Goal: Task Accomplishment & Management: Manage account settings

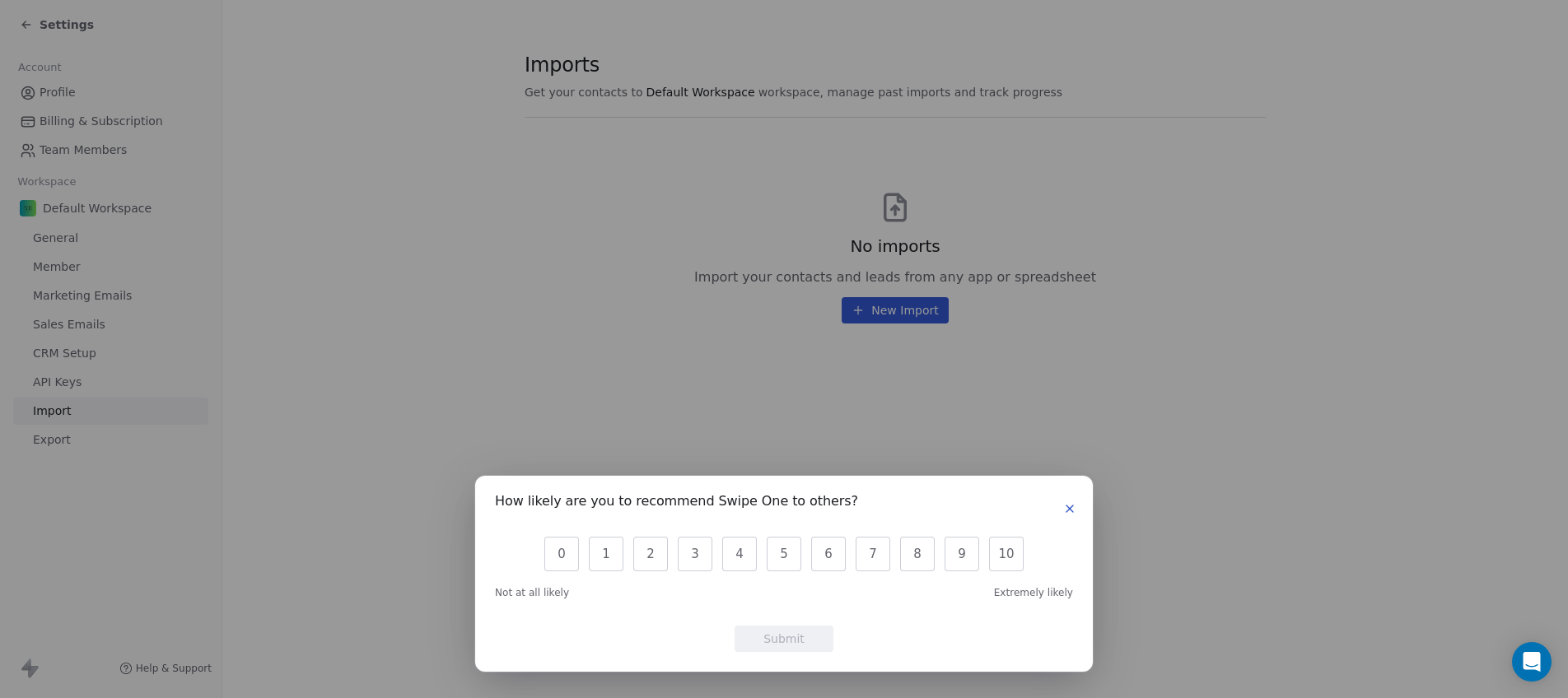
click at [1074, 512] on icon "button" at bounding box center [1070, 509] width 13 height 13
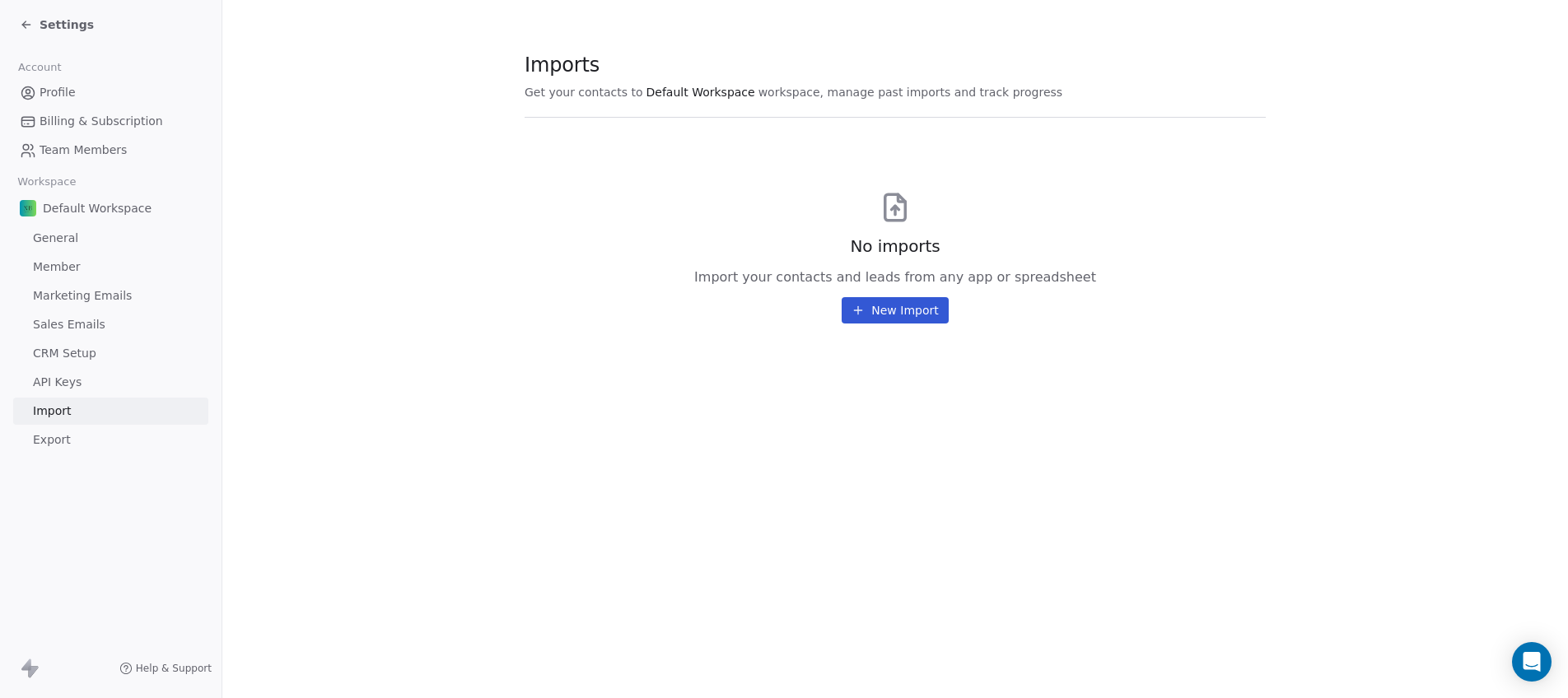
click at [130, 211] on span "Default Workspace" at bounding box center [97, 208] width 109 height 17
click at [131, 237] on link "General" at bounding box center [111, 238] width 195 height 27
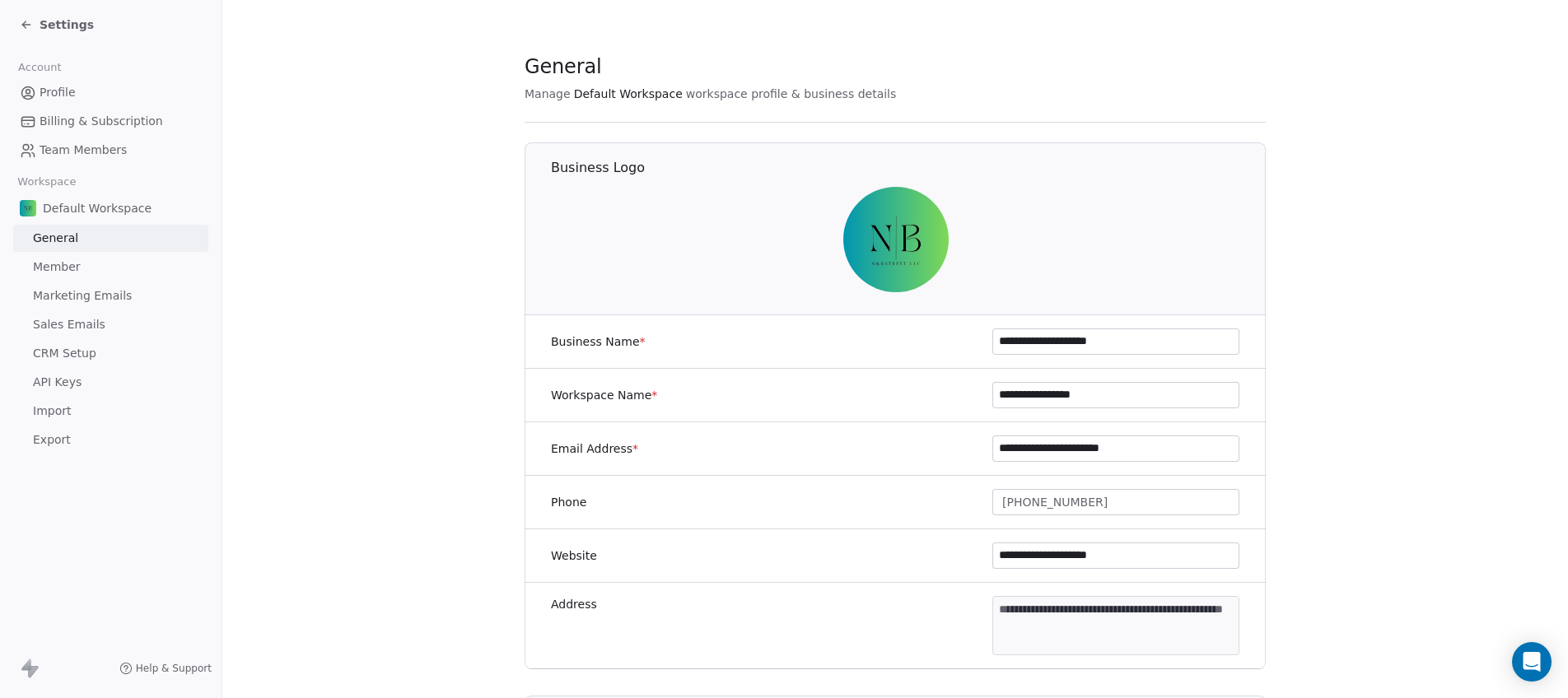
click at [135, 280] on link "Member" at bounding box center [111, 266] width 195 height 27
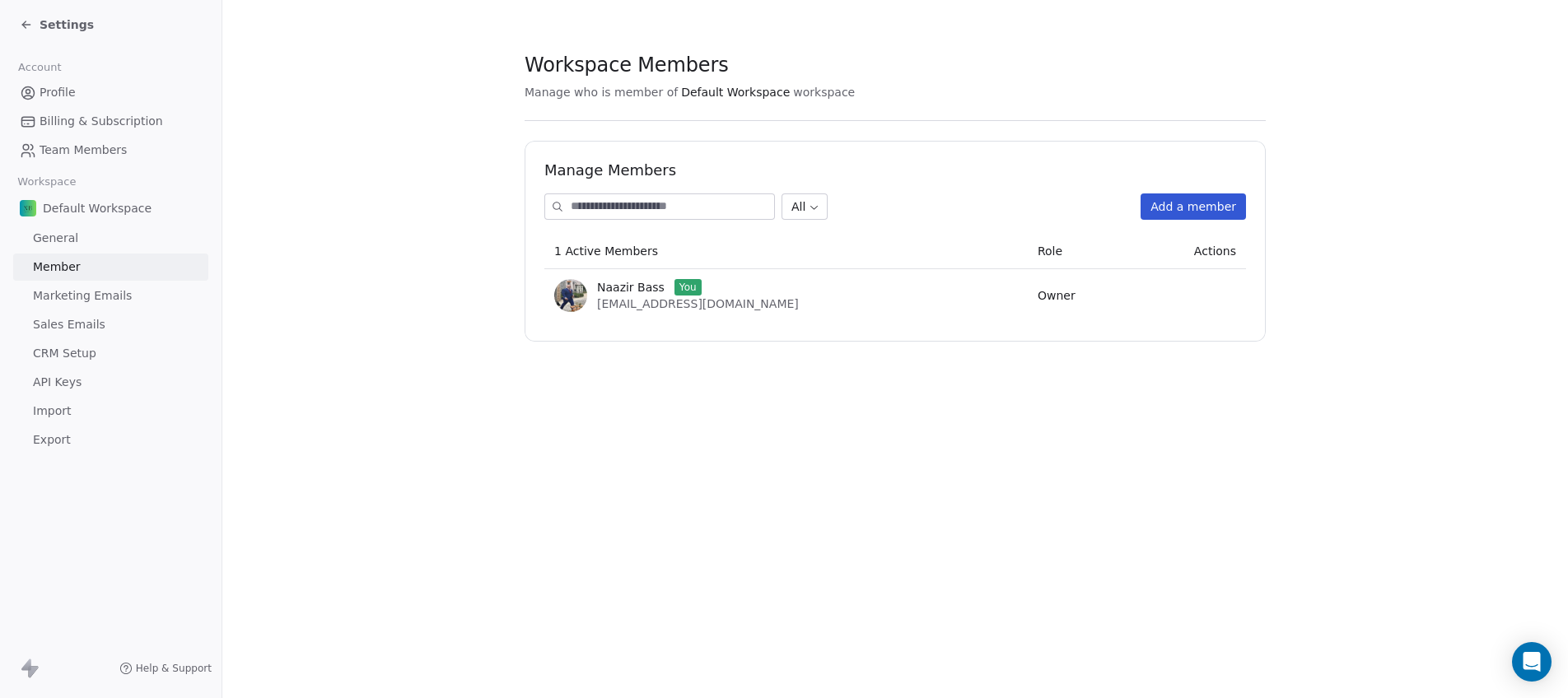
click at [142, 303] on link "Marketing Emails" at bounding box center [111, 295] width 195 height 27
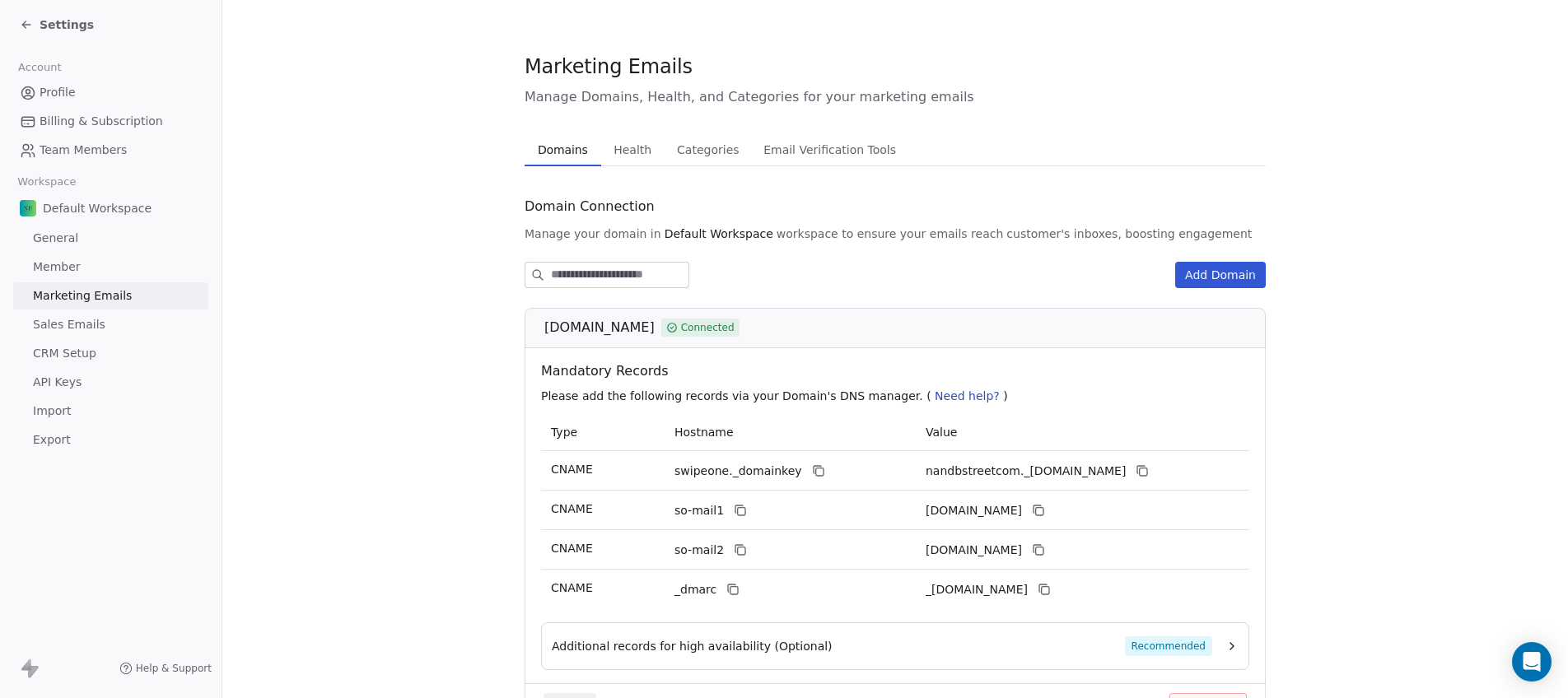
click at [138, 324] on link "Sales Emails" at bounding box center [111, 324] width 195 height 27
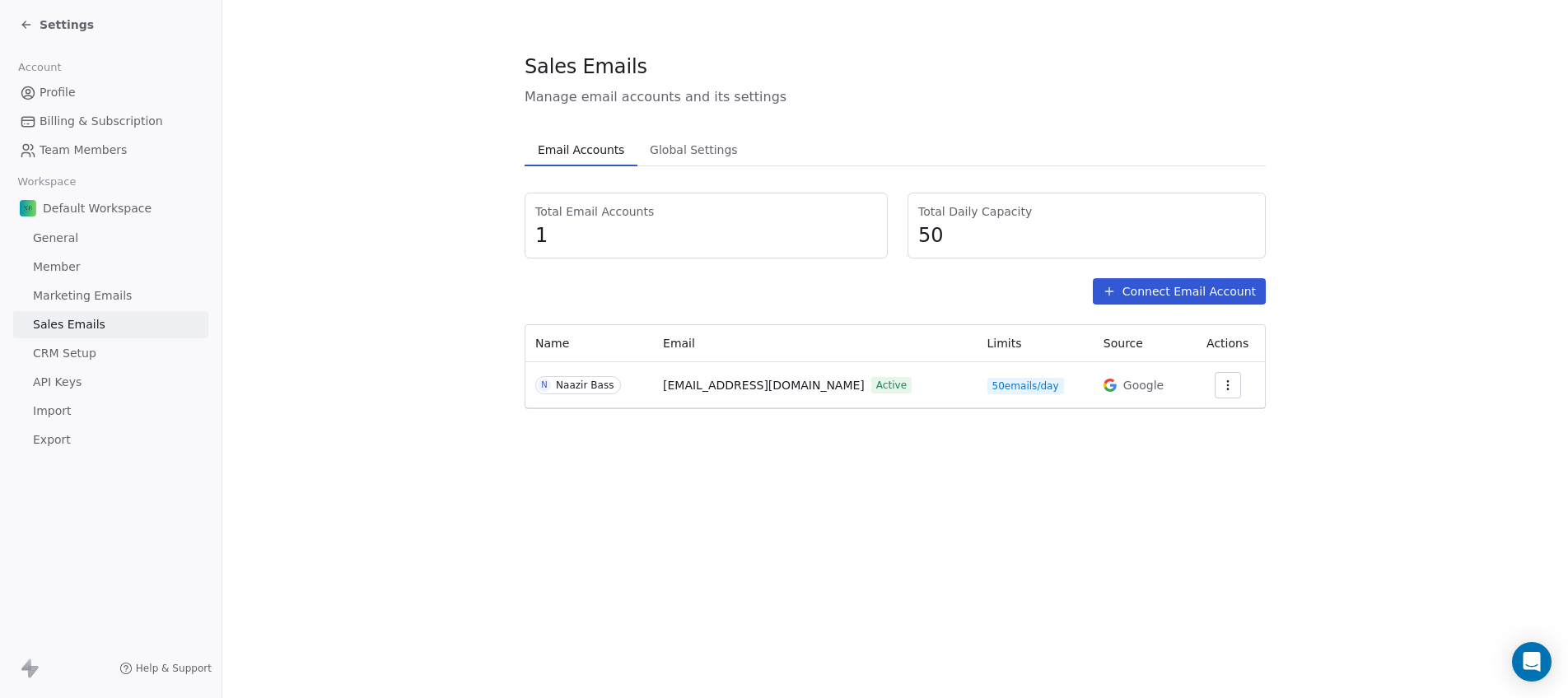
click at [130, 347] on link "CRM Setup" at bounding box center [111, 353] width 195 height 27
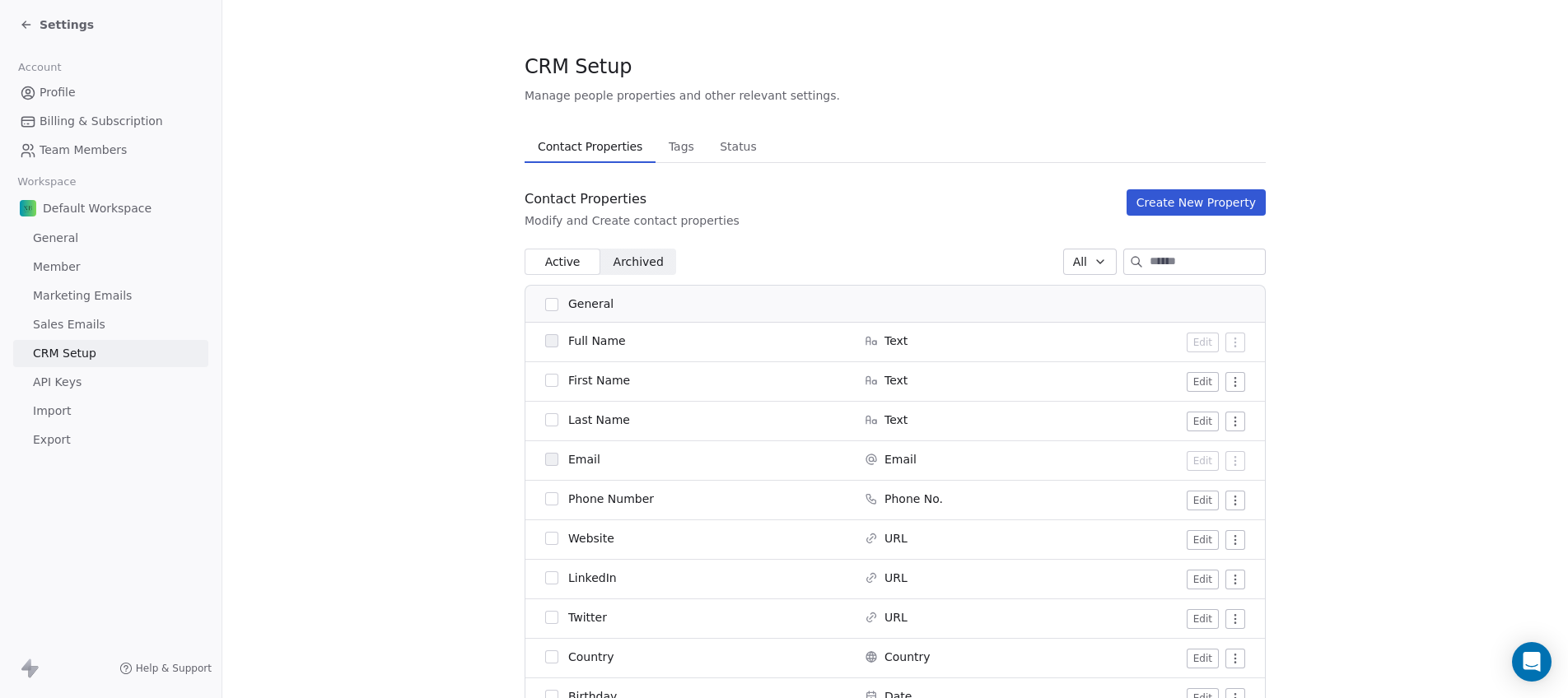
click at [130, 370] on link "API Keys" at bounding box center [111, 382] width 195 height 27
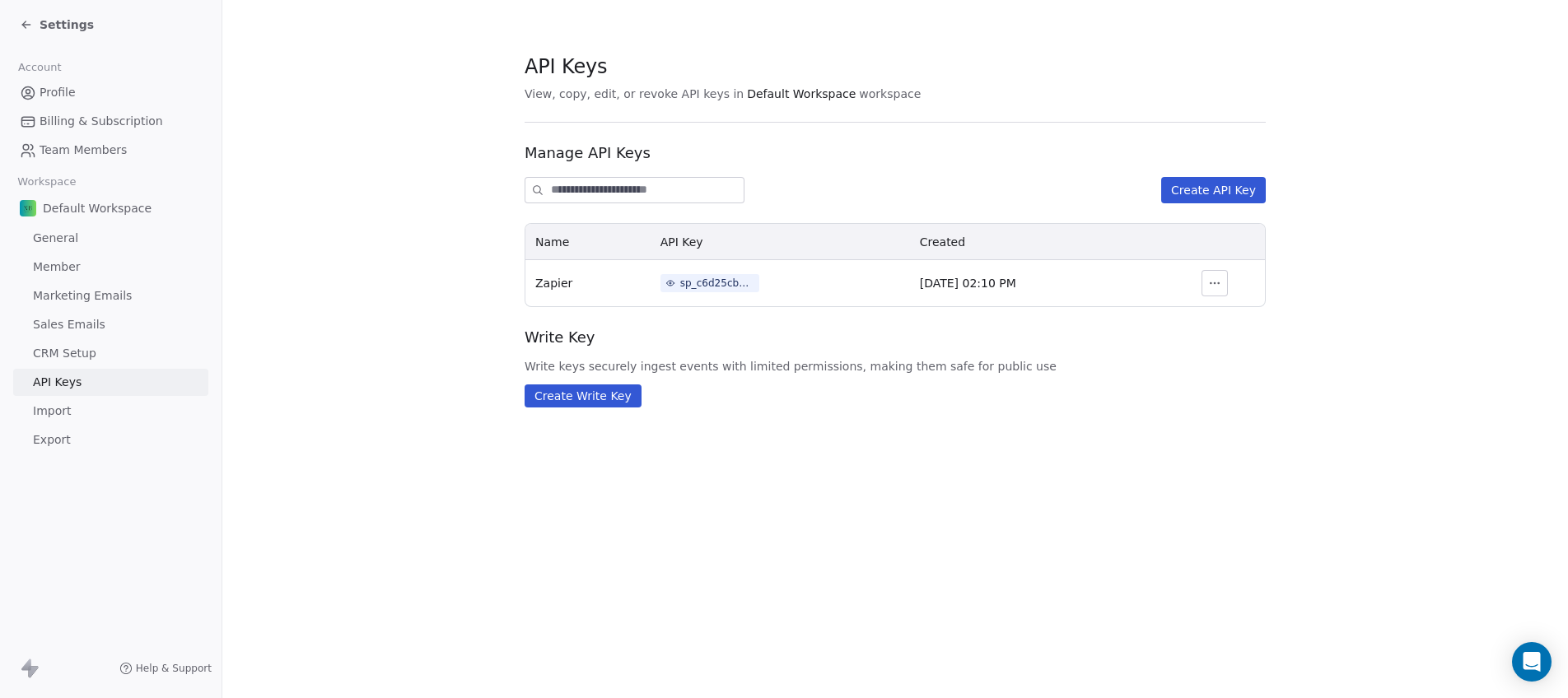
click at [134, 353] on link "CRM Setup" at bounding box center [111, 353] width 195 height 27
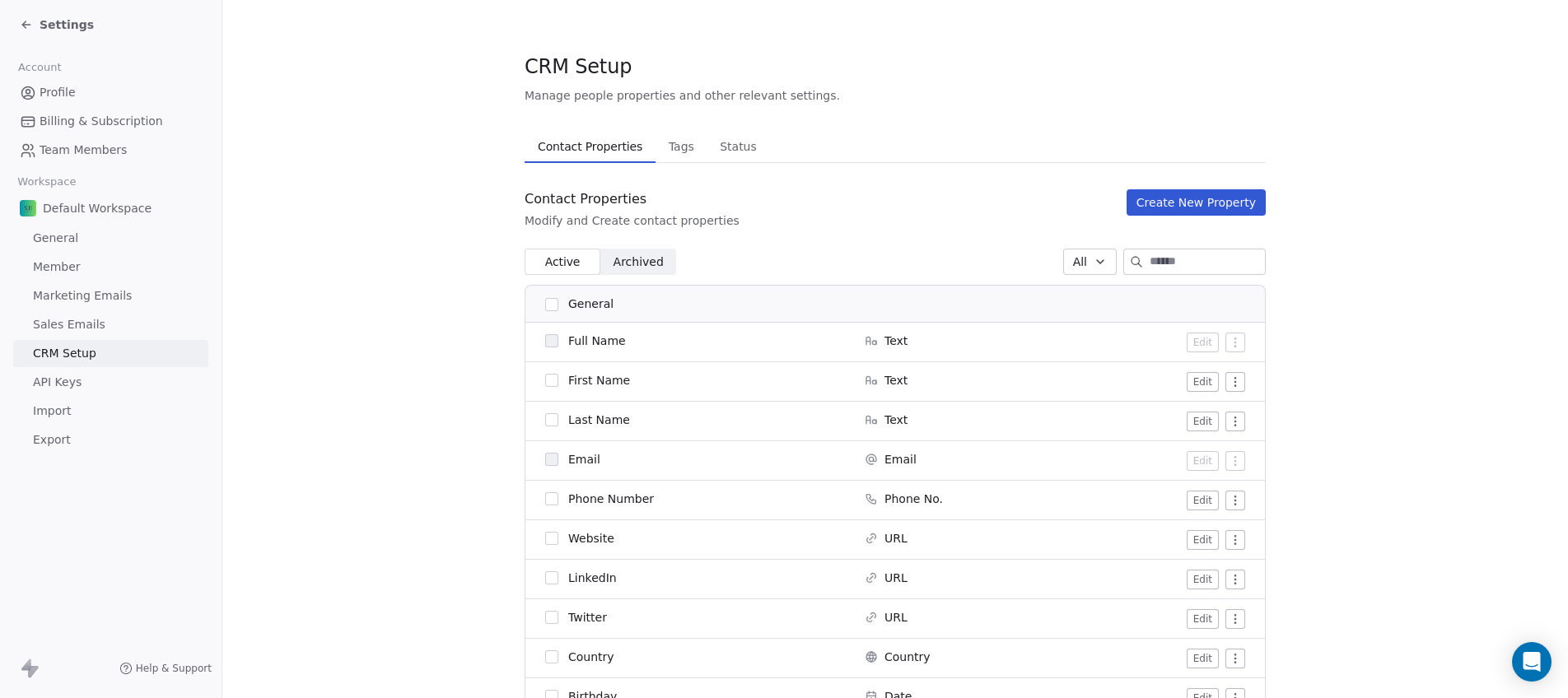
click at [131, 398] on link "Import" at bounding box center [111, 411] width 195 height 27
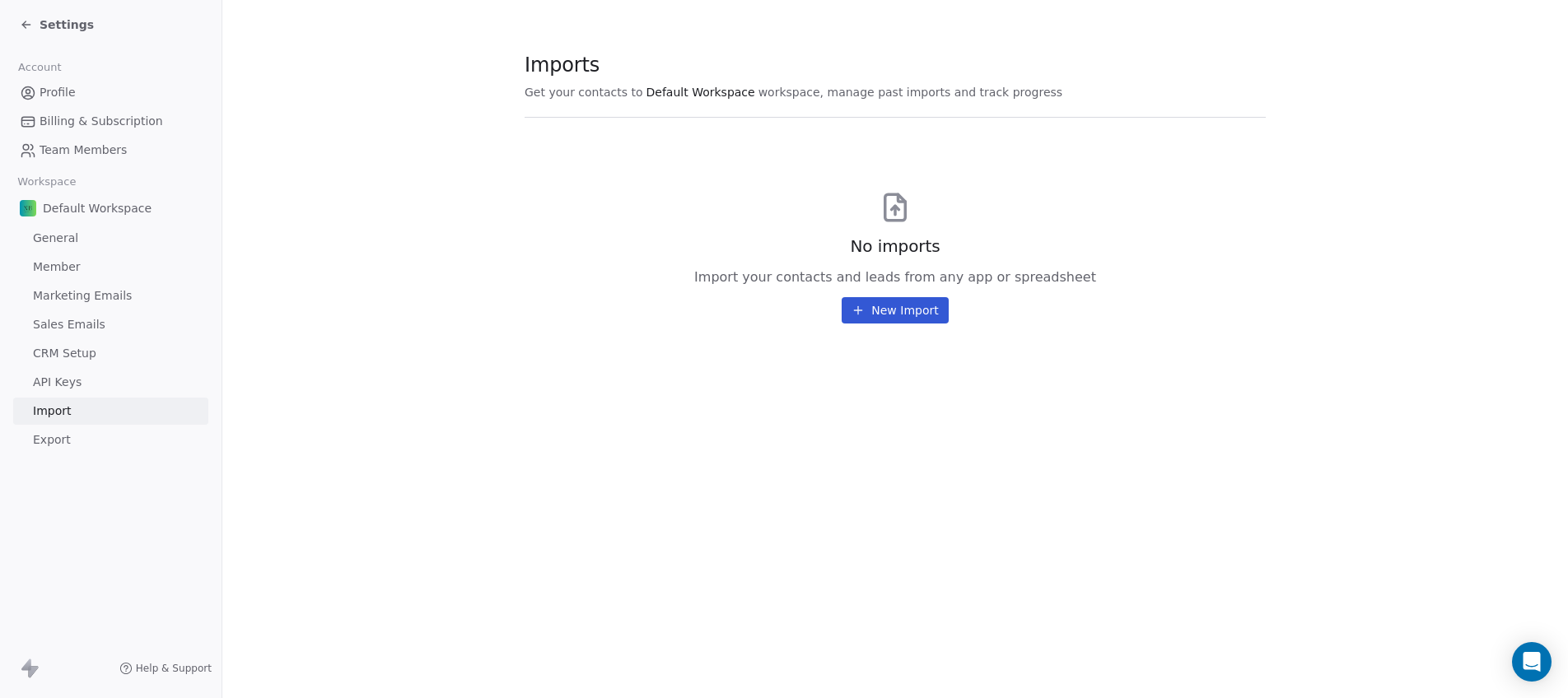
click at [55, 26] on span "Settings" at bounding box center [67, 25] width 54 height 17
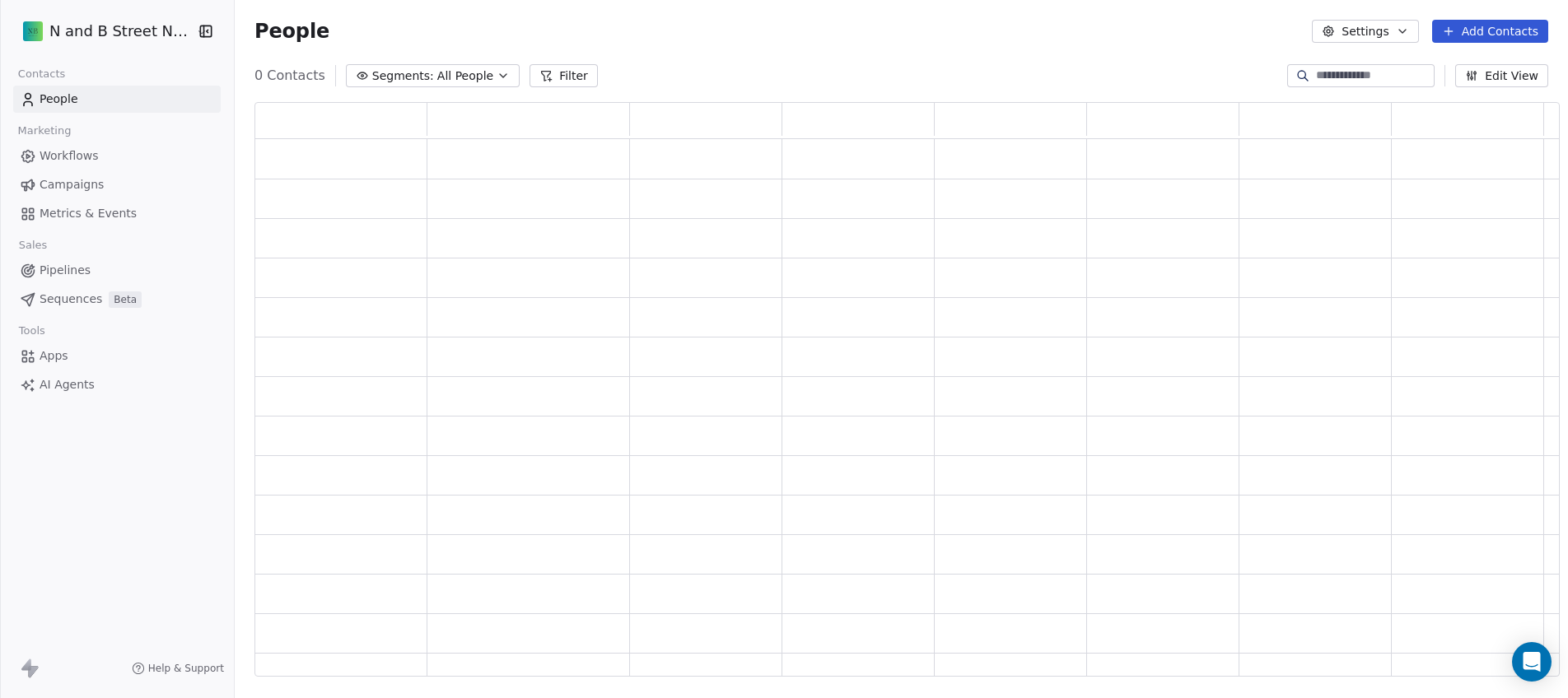
scroll to position [563, 1292]
click at [26, 23] on div "N and B Street Notary Contacts People Marketing Workflows Campaigns Metrics & E…" at bounding box center [784, 349] width 1568 height 698
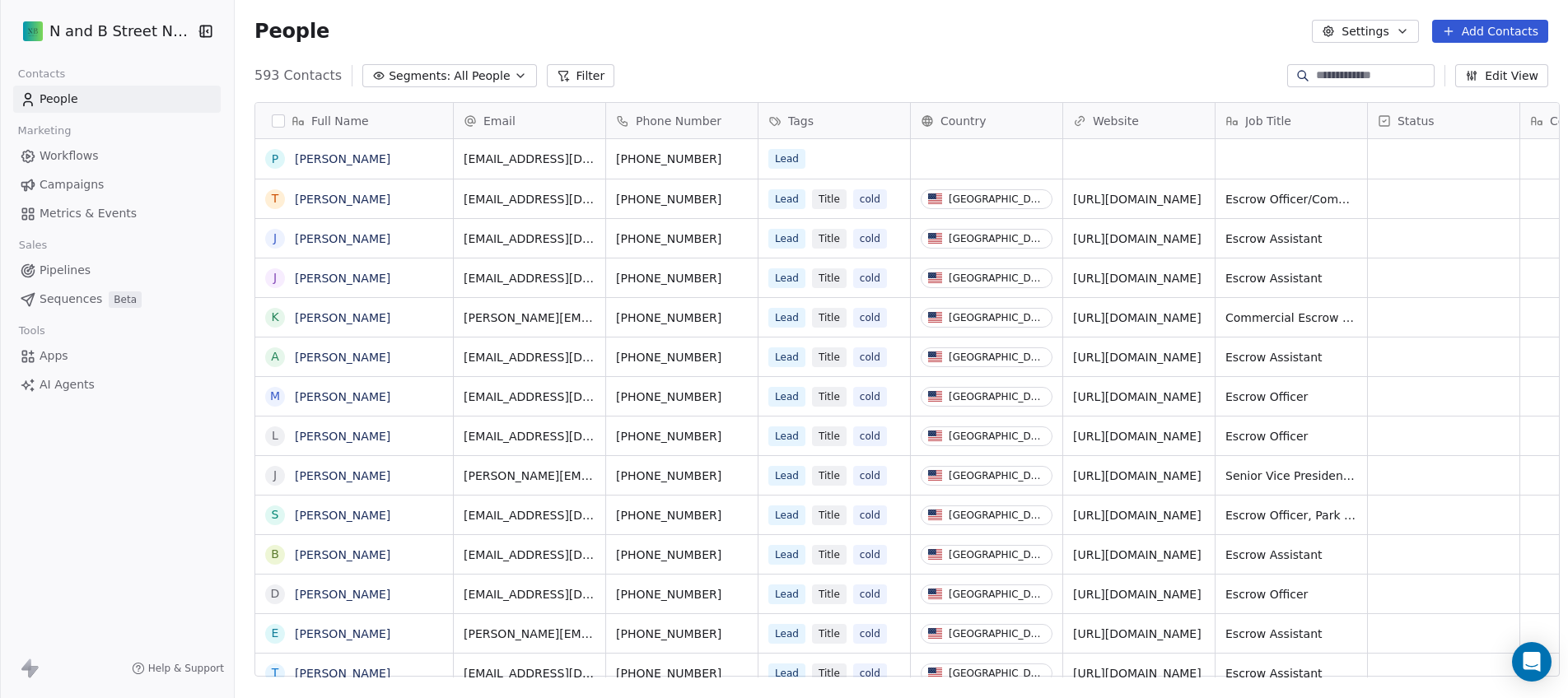
scroll to position [601, 1331]
click at [64, 172] on link "Campaigns" at bounding box center [116, 185] width 207 height 27
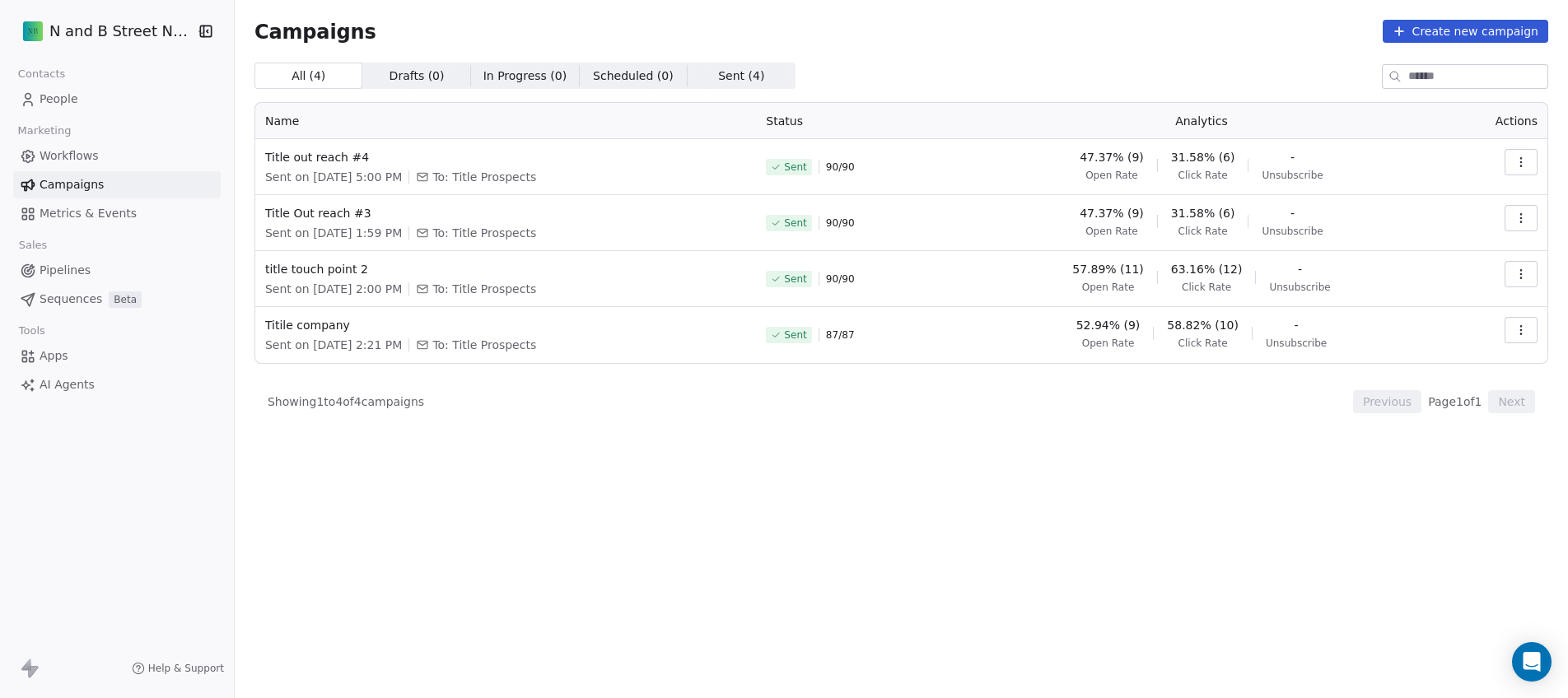
click at [85, 296] on span "Sequences" at bounding box center [71, 299] width 63 height 17
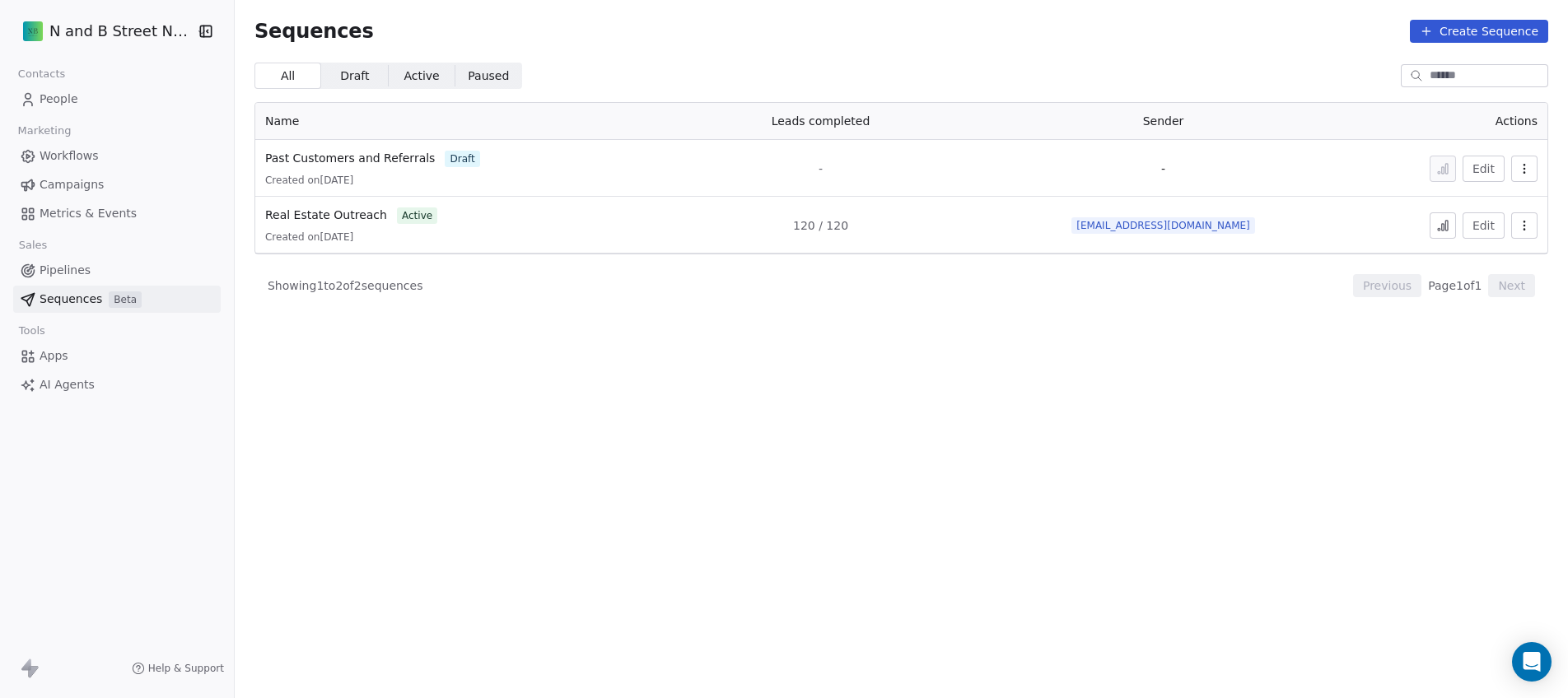
click at [1474, 171] on button "Edit" at bounding box center [1483, 169] width 42 height 26
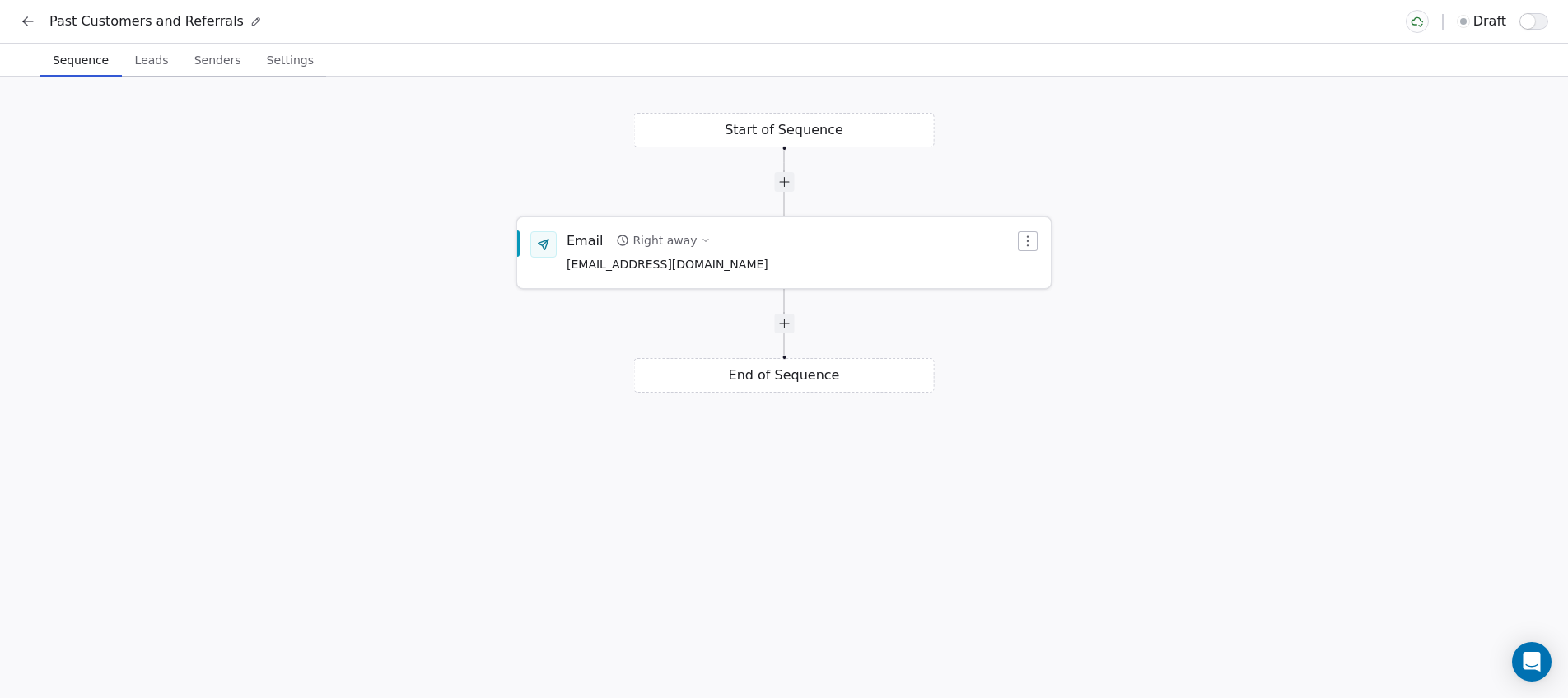
click at [676, 238] on div "Right away" at bounding box center [664, 240] width 64 height 17
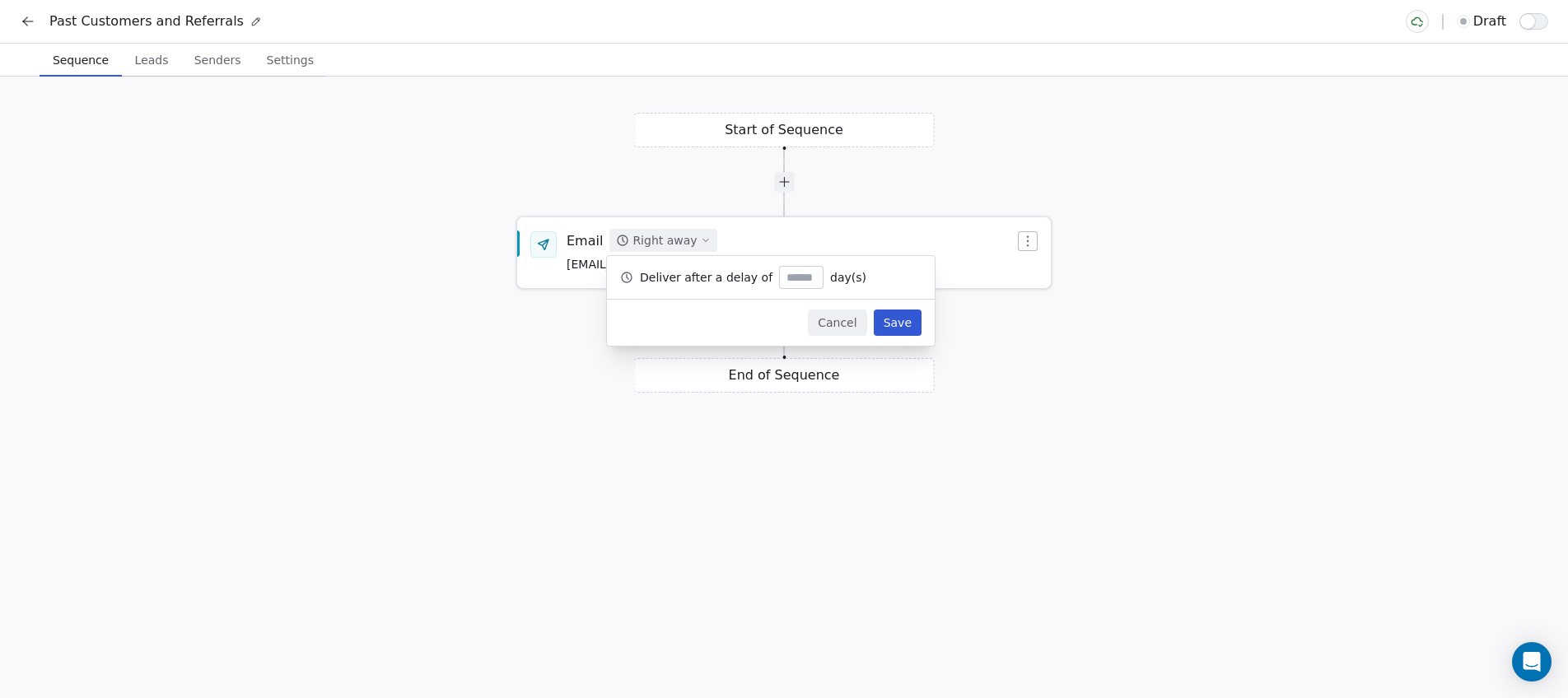
click at [676, 238] on div "Right away" at bounding box center [664, 240] width 64 height 17
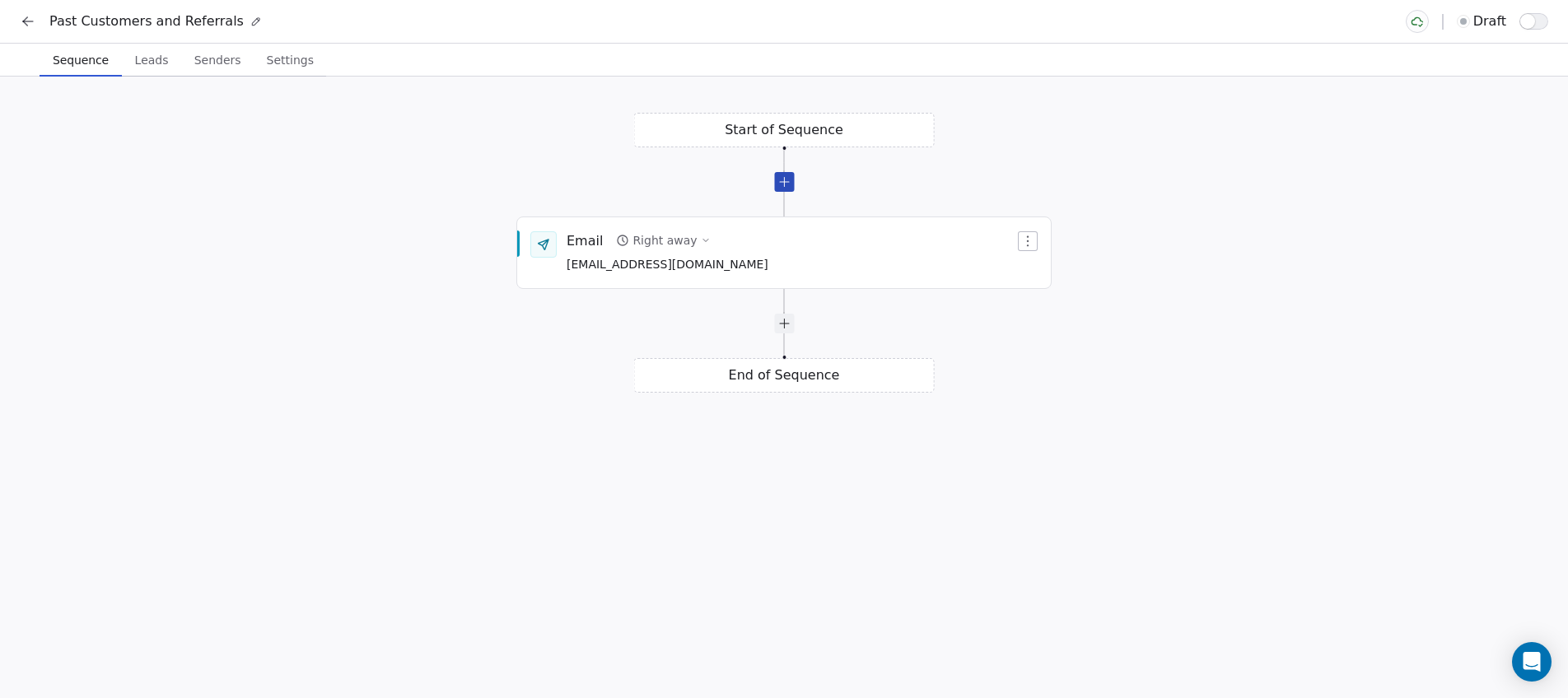
click at [782, 183] on div at bounding box center [784, 182] width 20 height 20
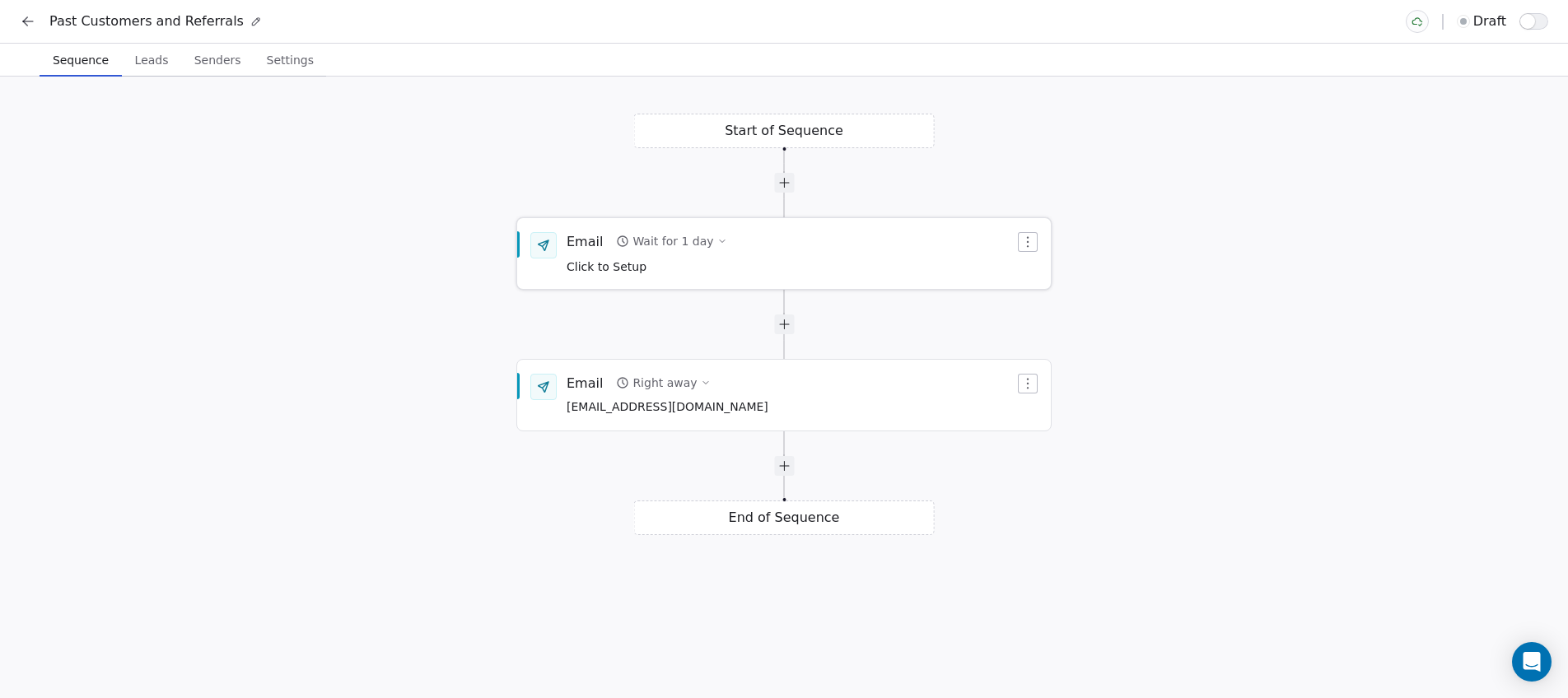
click at [1026, 239] on icon "button" at bounding box center [1027, 242] width 13 height 13
click at [1050, 296] on div "Delete" at bounding box center [1059, 297] width 77 height 26
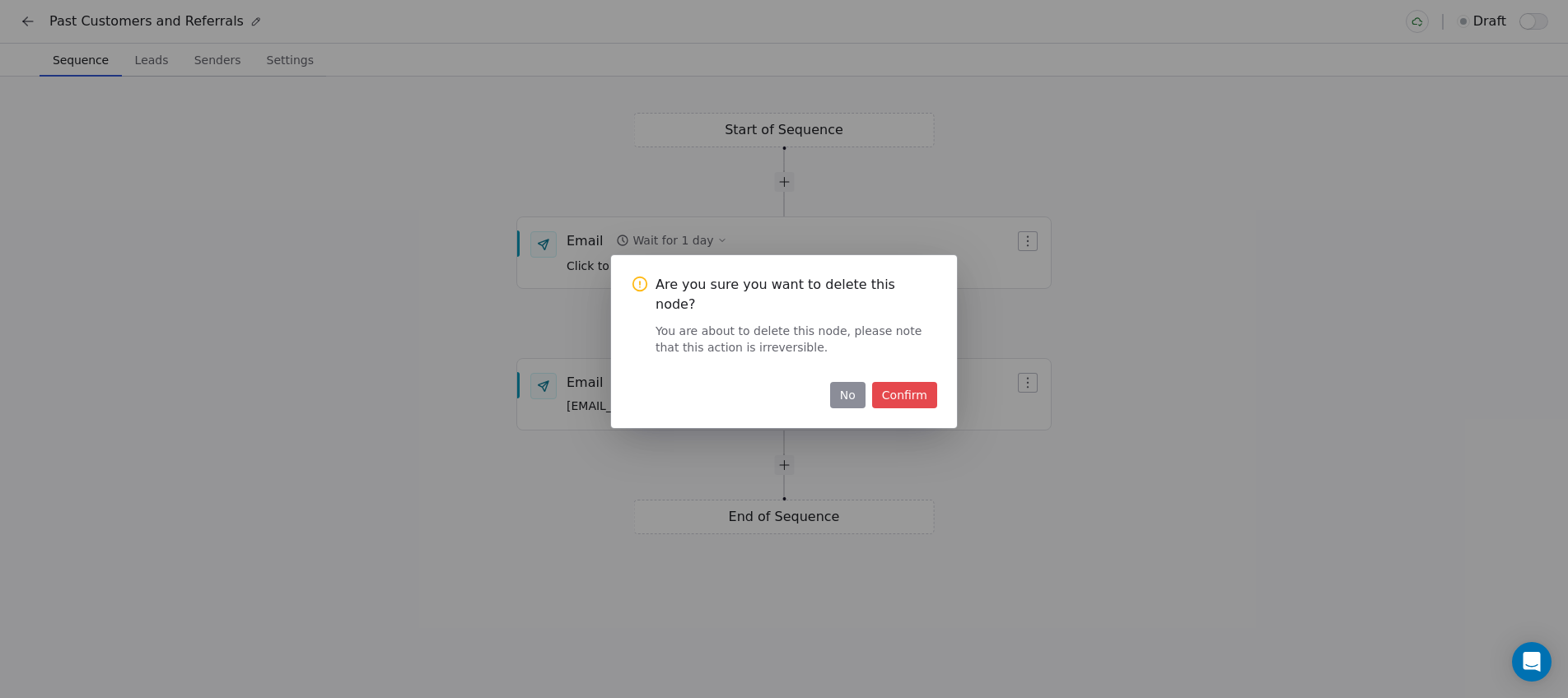
click at [909, 393] on button "Confirm" at bounding box center [904, 395] width 65 height 26
